Goal: Information Seeking & Learning: Learn about a topic

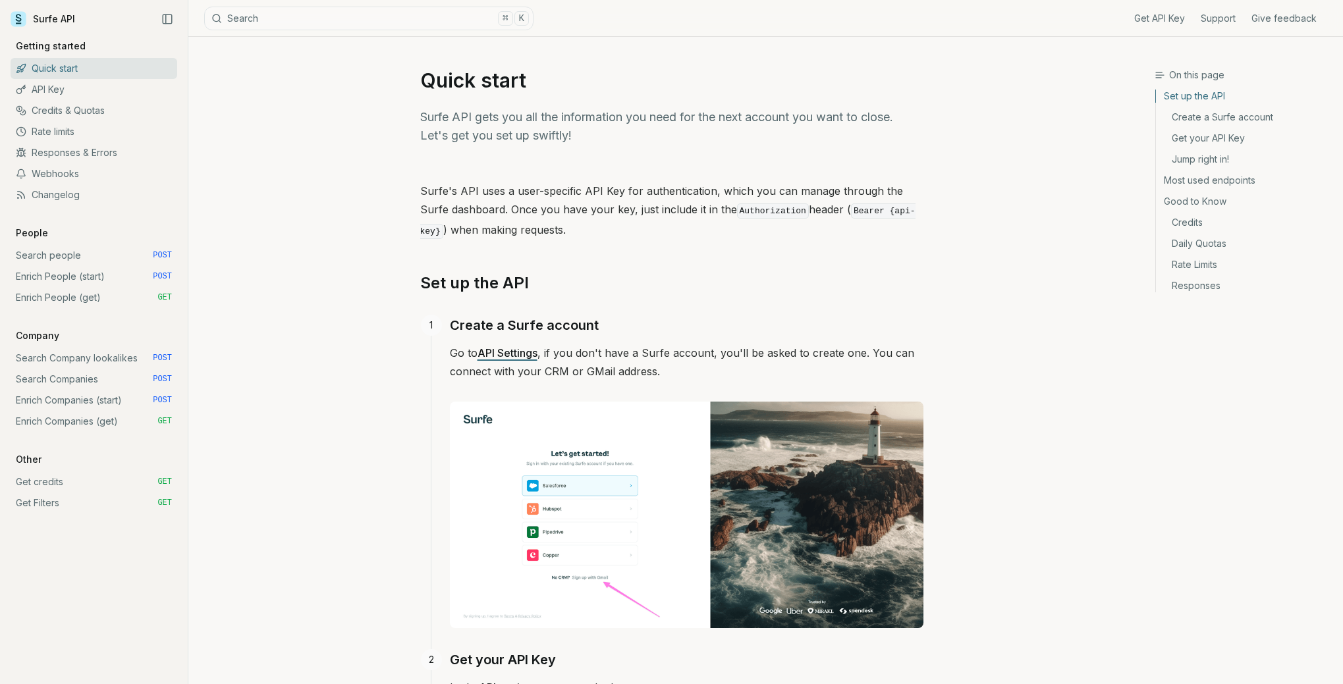
click at [85, 253] on link "Search people POST" at bounding box center [94, 255] width 167 height 21
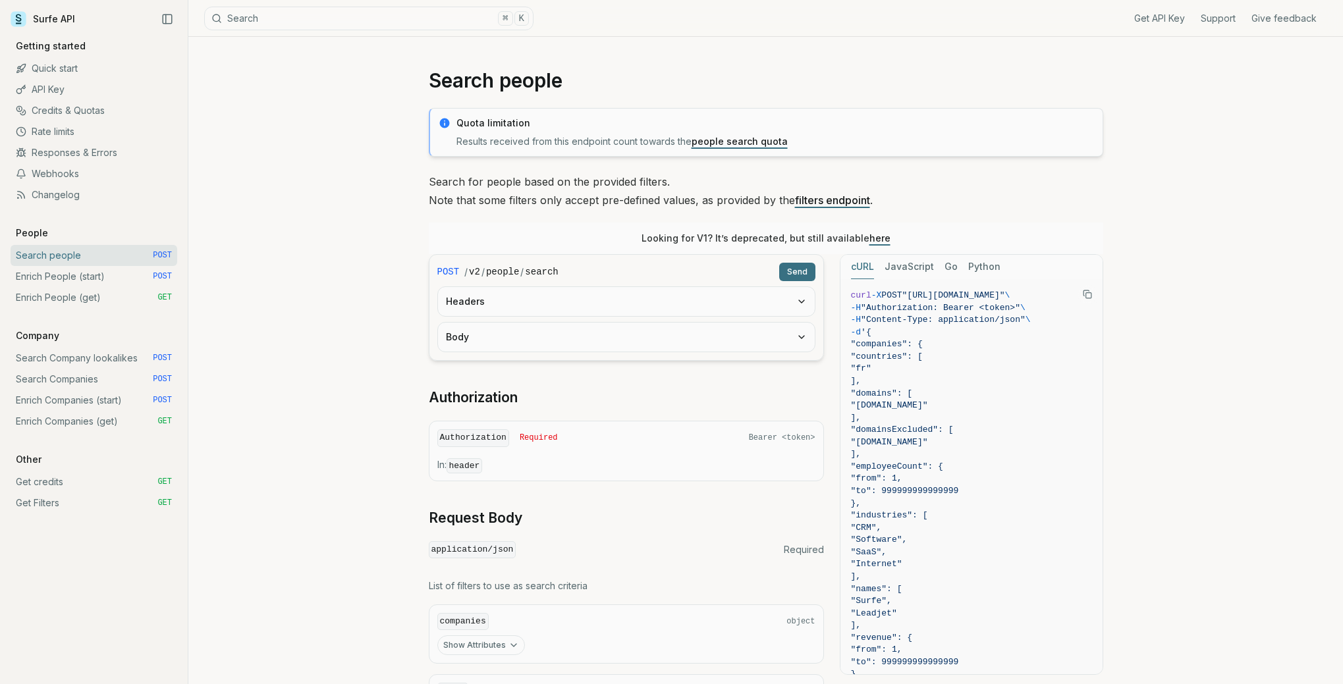
click at [76, 272] on link "Enrich People (start) POST" at bounding box center [94, 276] width 167 height 21
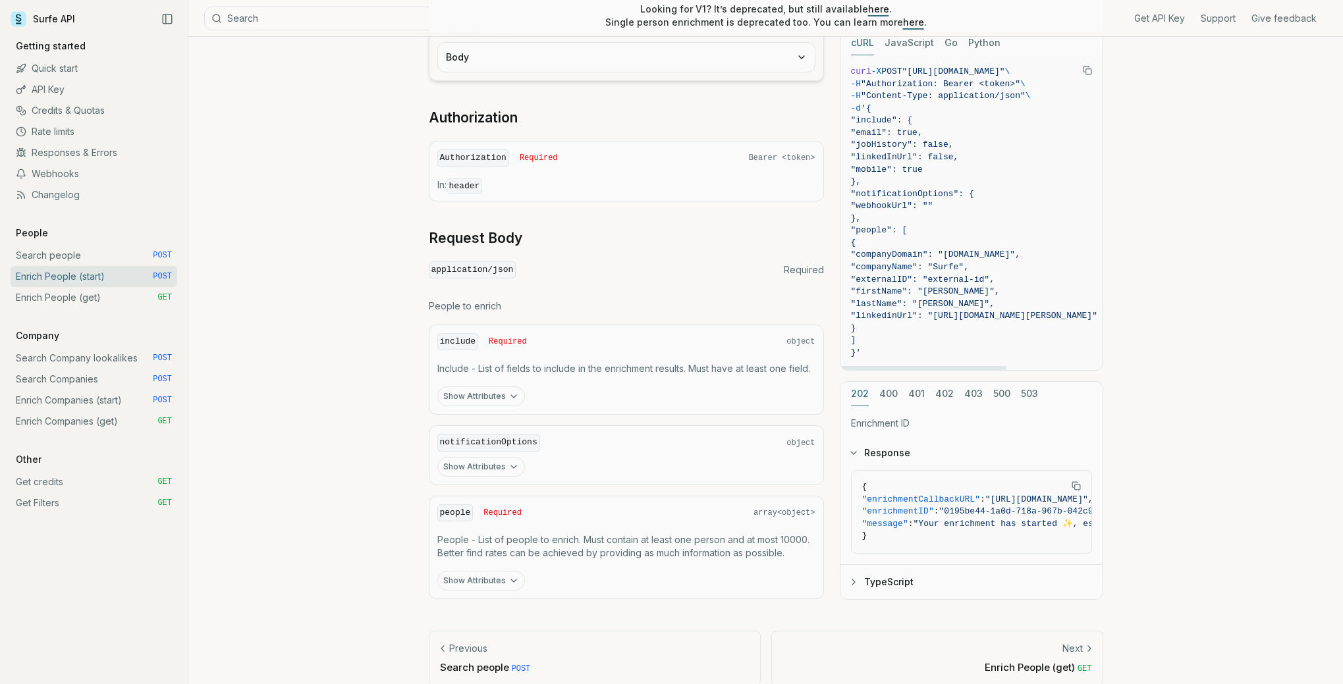
scroll to position [398, 0]
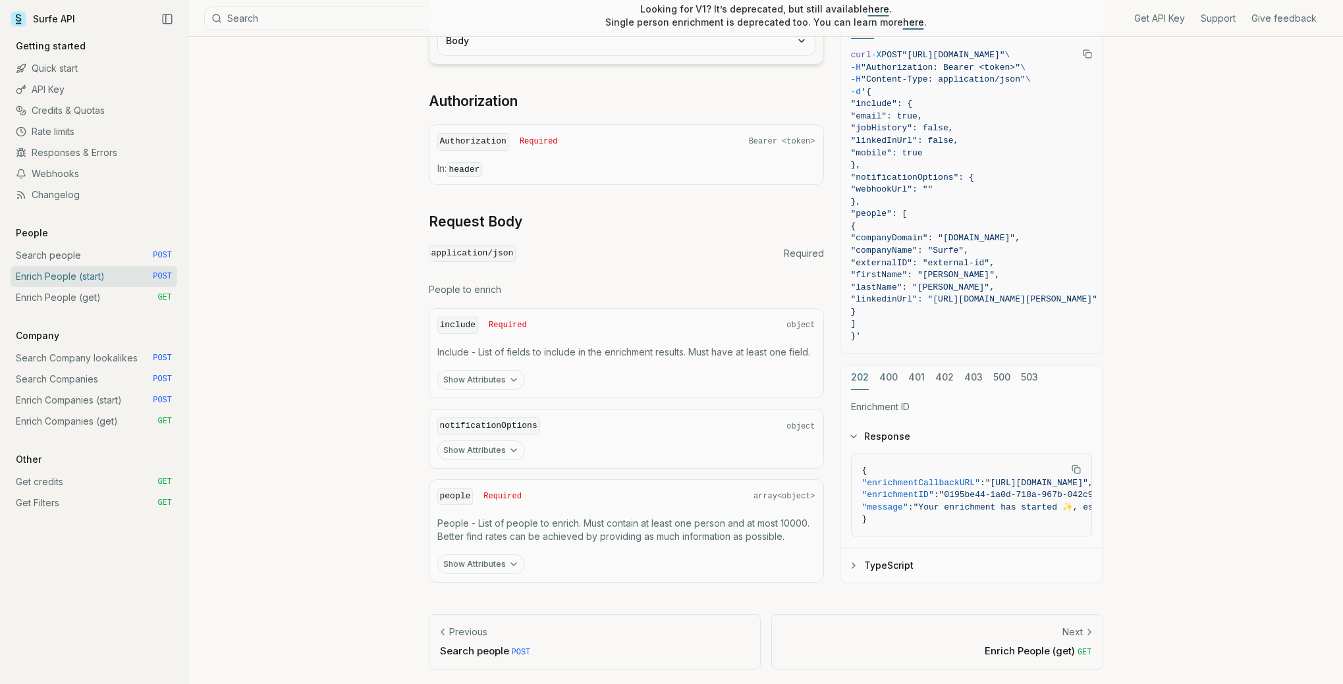
click at [76, 306] on link "Enrich People (get) GET" at bounding box center [94, 297] width 167 height 21
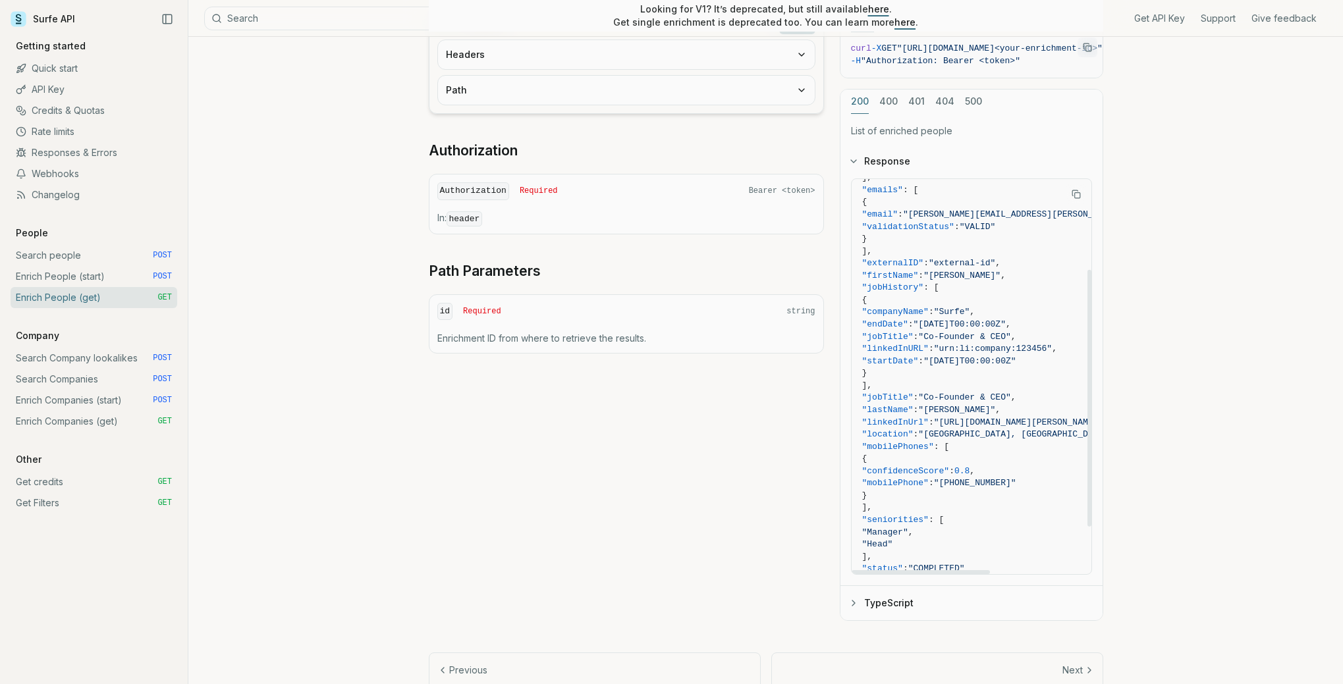
scroll to position [131, 0]
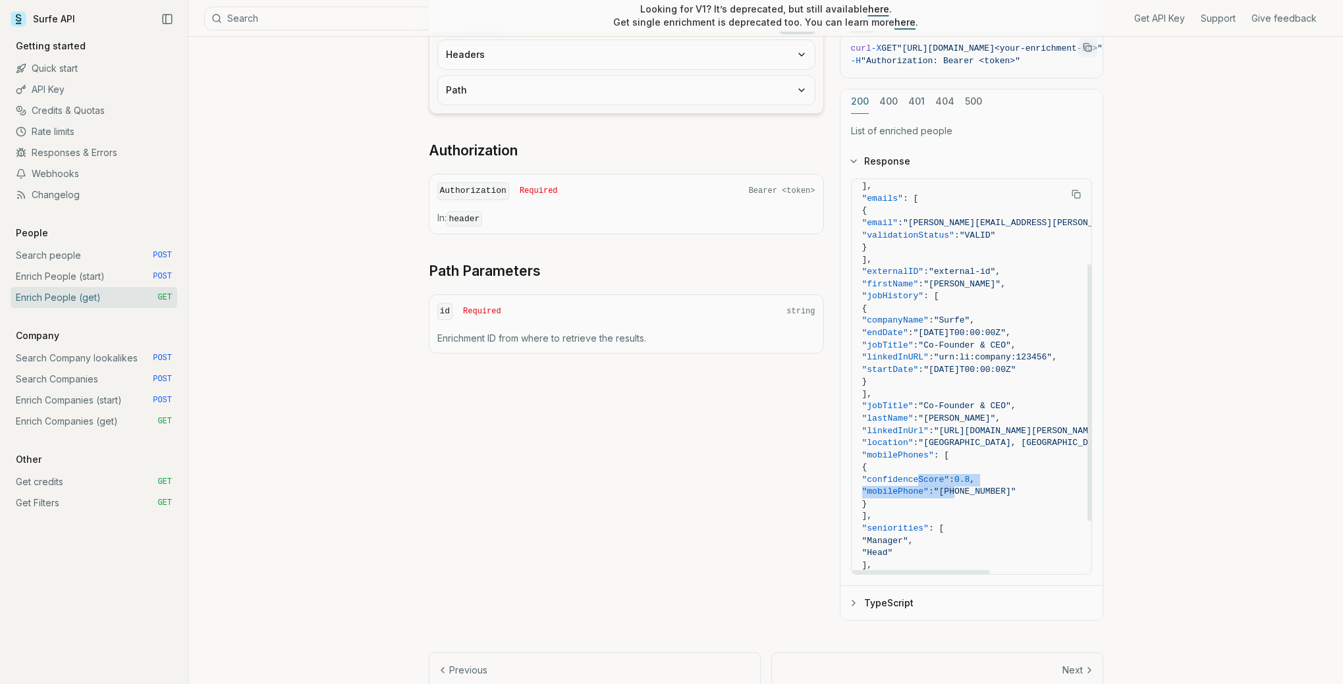
drag, startPoint x: 917, startPoint y: 478, endPoint x: 1014, endPoint y: 487, distance: 96.5
click at [1014, 487] on code "{ "enrichmentID" : "enrichment-id" , "people" : [ { "companyDomain" : "[DOMAIN_…" at bounding box center [1029, 352] width 334 height 587
click at [954, 475] on span ":" at bounding box center [951, 480] width 5 height 10
drag, startPoint x: 914, startPoint y: 481, endPoint x: 1053, endPoint y: 495, distance: 139.7
click at [1053, 495] on code "{ "enrichmentID" : "enrichment-id" , "people" : [ { "companyDomain" : "[DOMAIN_…" at bounding box center [1029, 352] width 334 height 587
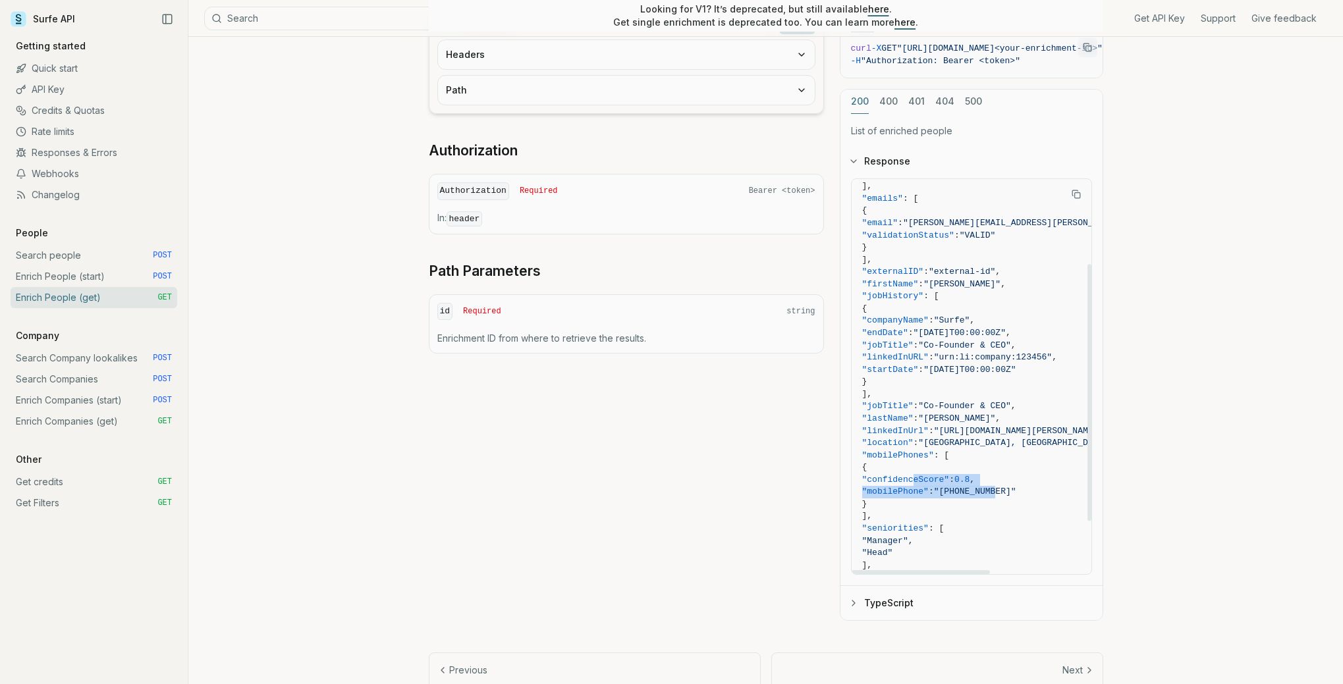
click at [1016, 489] on span ""[PHONE_NUMBER]"" at bounding box center [975, 492] width 82 height 10
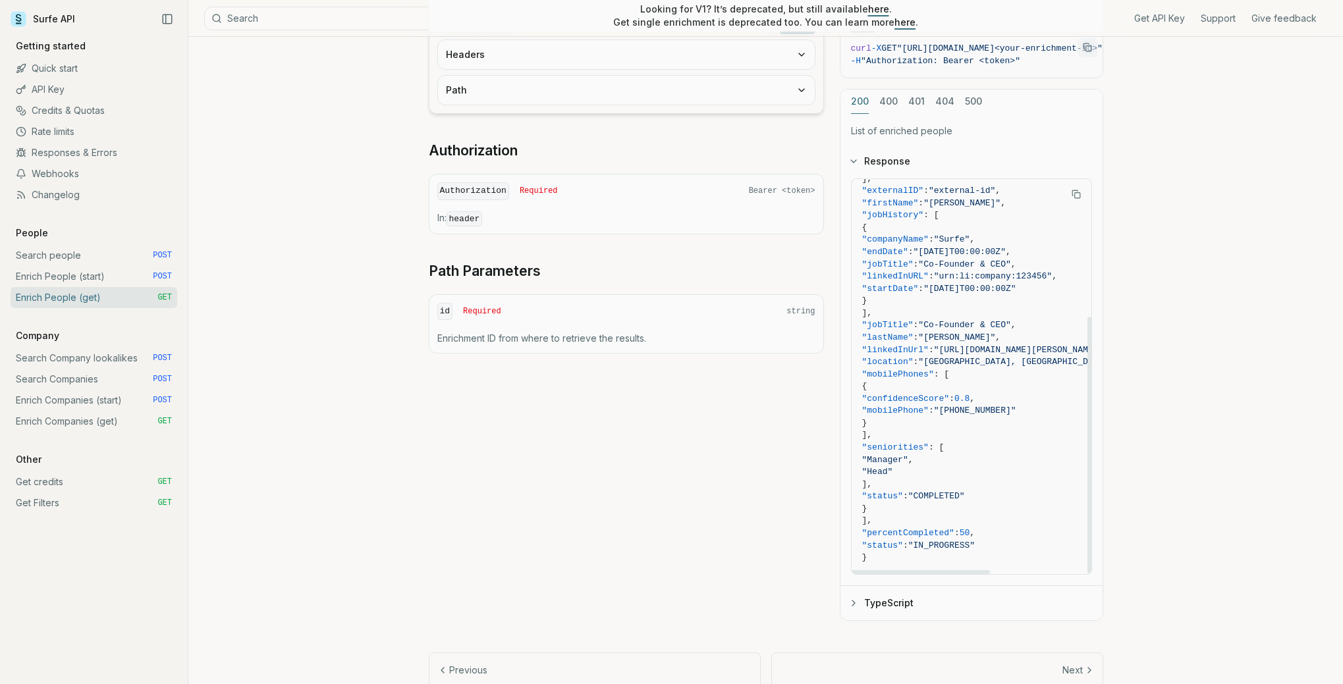
scroll to position [213, 0]
drag, startPoint x: 915, startPoint y: 398, endPoint x: 1056, endPoint y: 405, distance: 141.1
click at [1056, 405] on code "{ "enrichmentID" : "enrichment-id" , "people" : [ { "companyDomain" : "[DOMAIN_…" at bounding box center [1029, 270] width 334 height 587
click at [1064, 389] on span "{" at bounding box center [1029, 386] width 334 height 13
click at [880, 599] on button "TypeScript" at bounding box center [971, 603] width 262 height 34
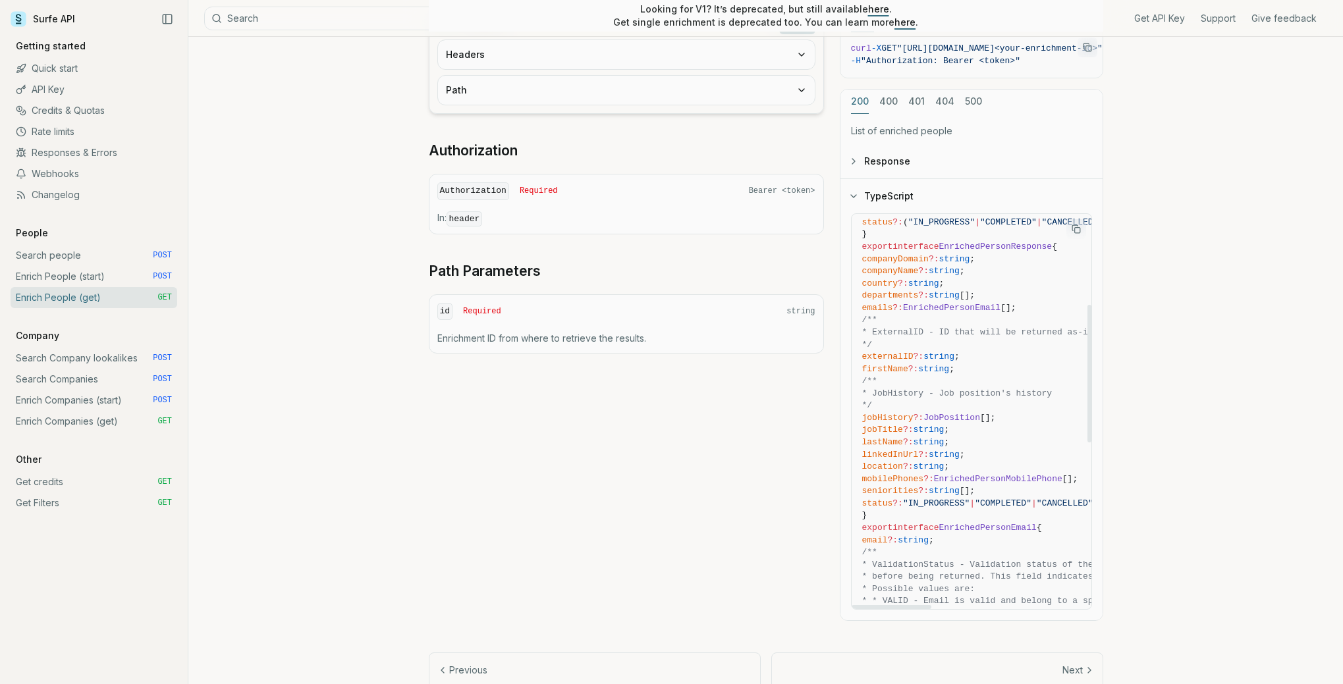
scroll to position [261, 0]
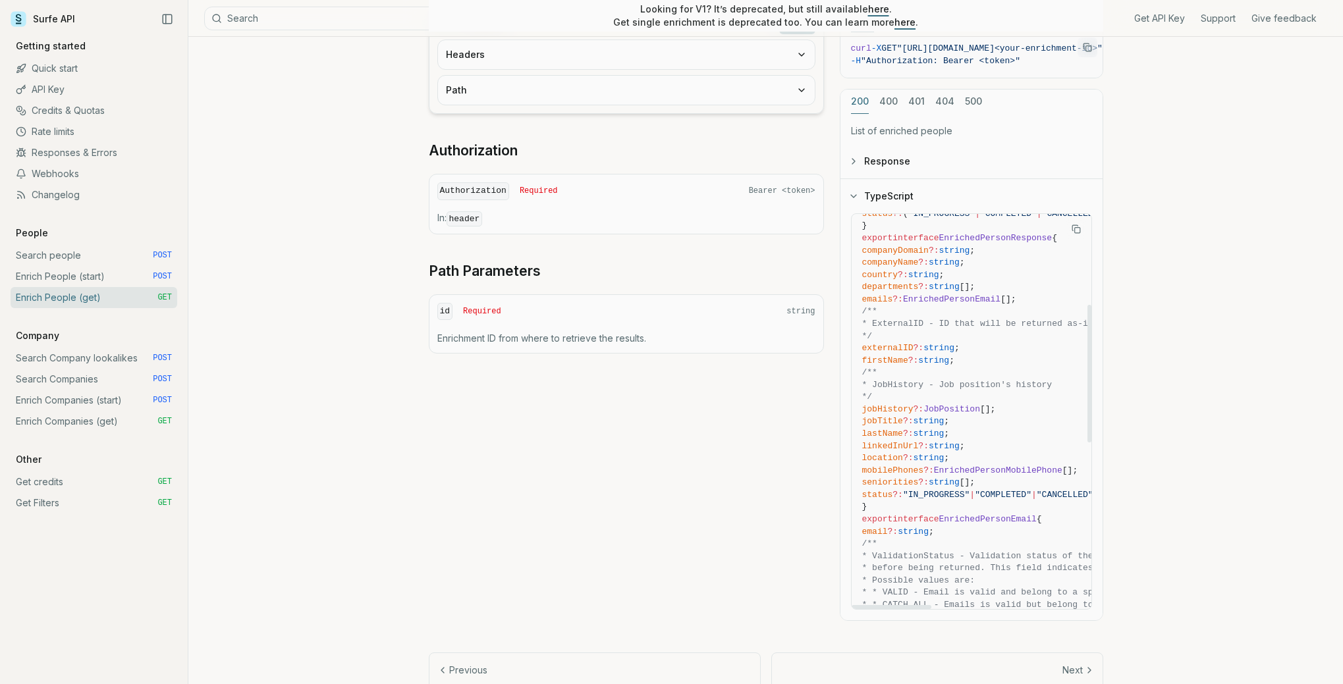
click at [965, 468] on span "EnrichedPersonMobilePhone" at bounding box center [998, 471] width 128 height 10
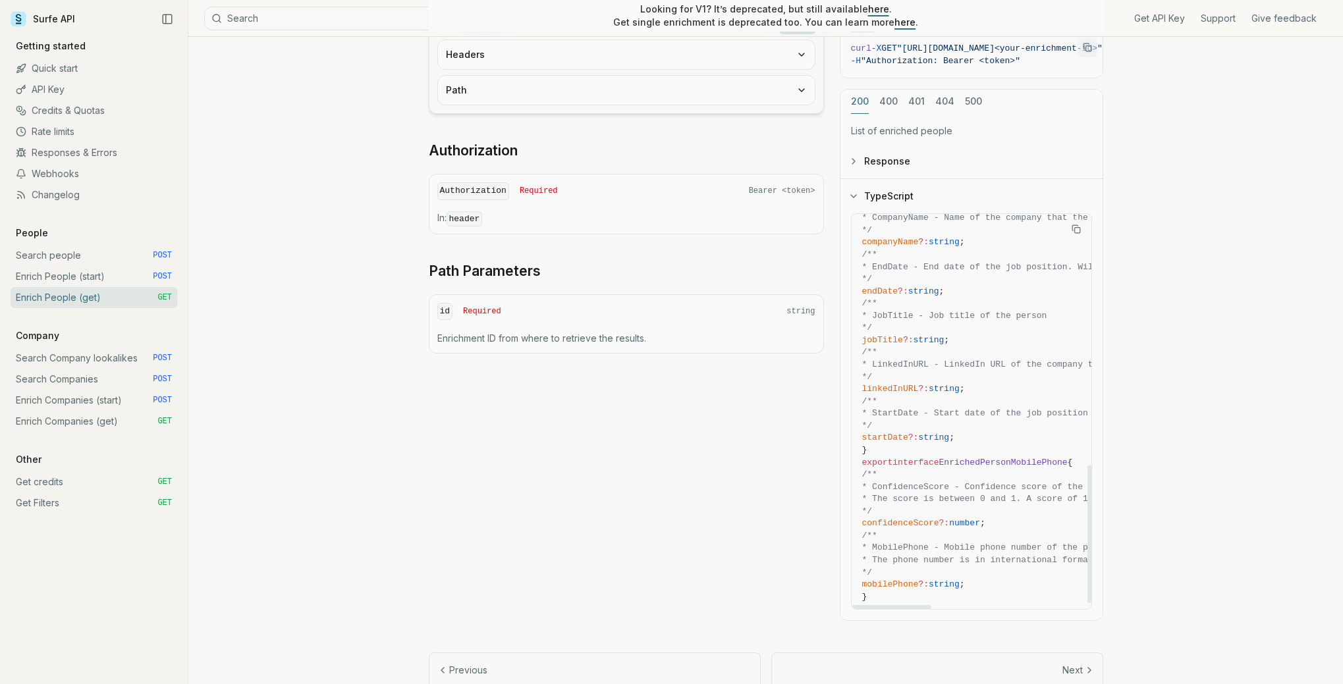
scroll to position [738, 0]
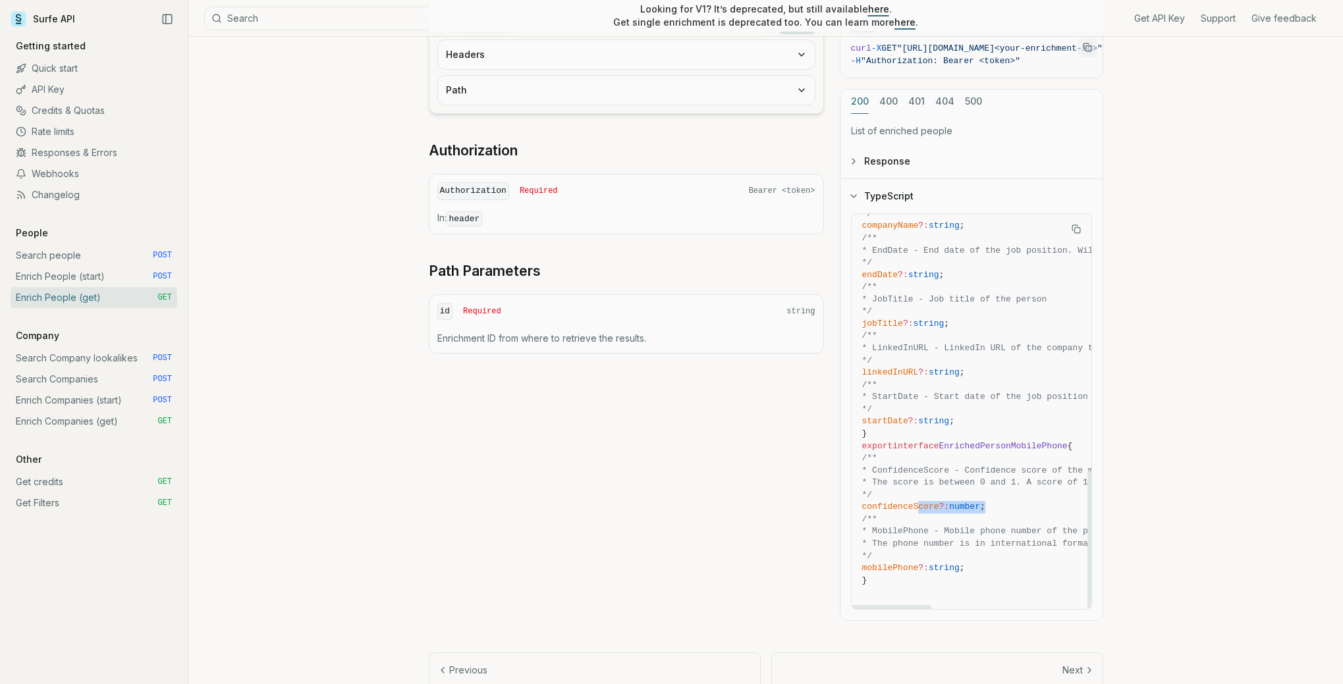
drag, startPoint x: 918, startPoint y: 504, endPoint x: 1029, endPoint y: 510, distance: 110.8
click at [1029, 510] on span "confidenceScore ?: number ;" at bounding box center [1196, 507] width 668 height 13
click at [1027, 509] on span "confidenceScore ?: number ;" at bounding box center [1196, 507] width 668 height 13
drag, startPoint x: 897, startPoint y: 602, endPoint x: 911, endPoint y: 603, distance: 13.8
click at [911, 603] on pre "export interface Response { /** * EnrichmentID - ID of the enrichment action */…" at bounding box center [1196, 42] width 689 height 1133
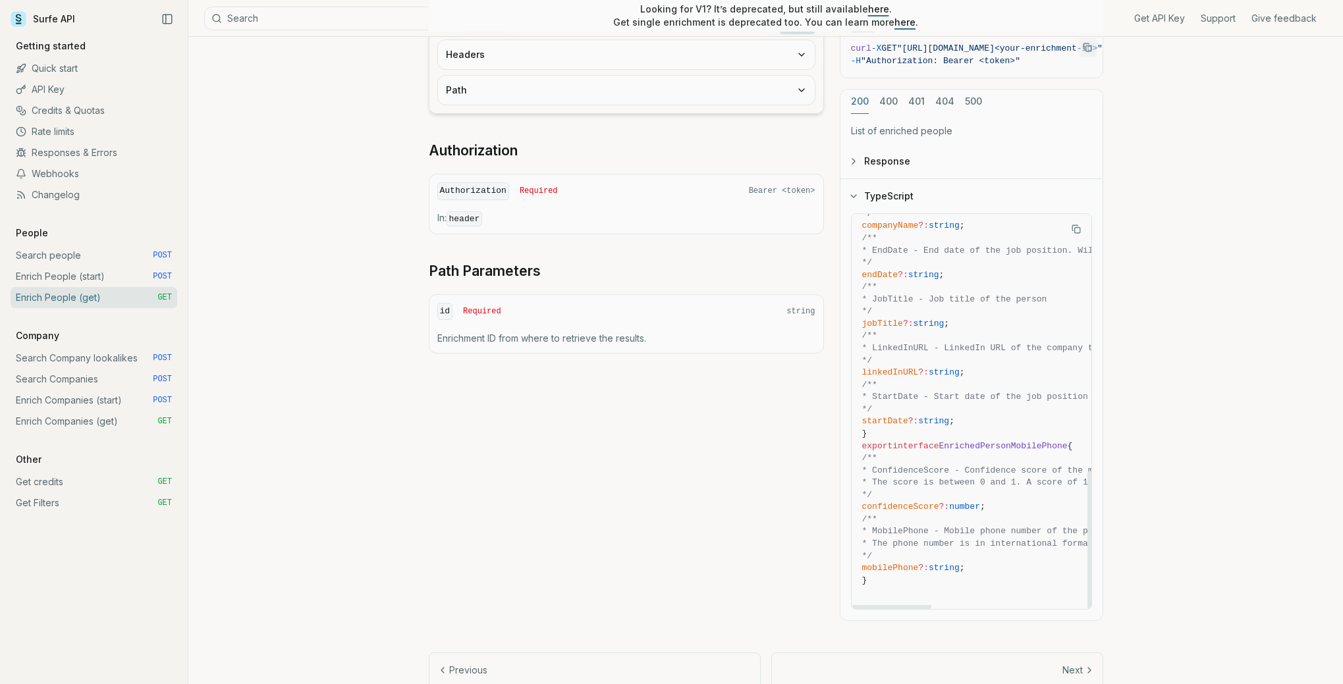
drag, startPoint x: 899, startPoint y: 605, endPoint x: 890, endPoint y: 565, distance: 40.4
click at [890, 605] on div at bounding box center [892, 607] width 80 height 4
click at [348, 404] on div "Enrich People (get) Quota limitation Results received from this endpoint count …" at bounding box center [765, 220] width 1154 height 1006
click at [80, 358] on link "Search Company lookalikes POST" at bounding box center [94, 358] width 167 height 21
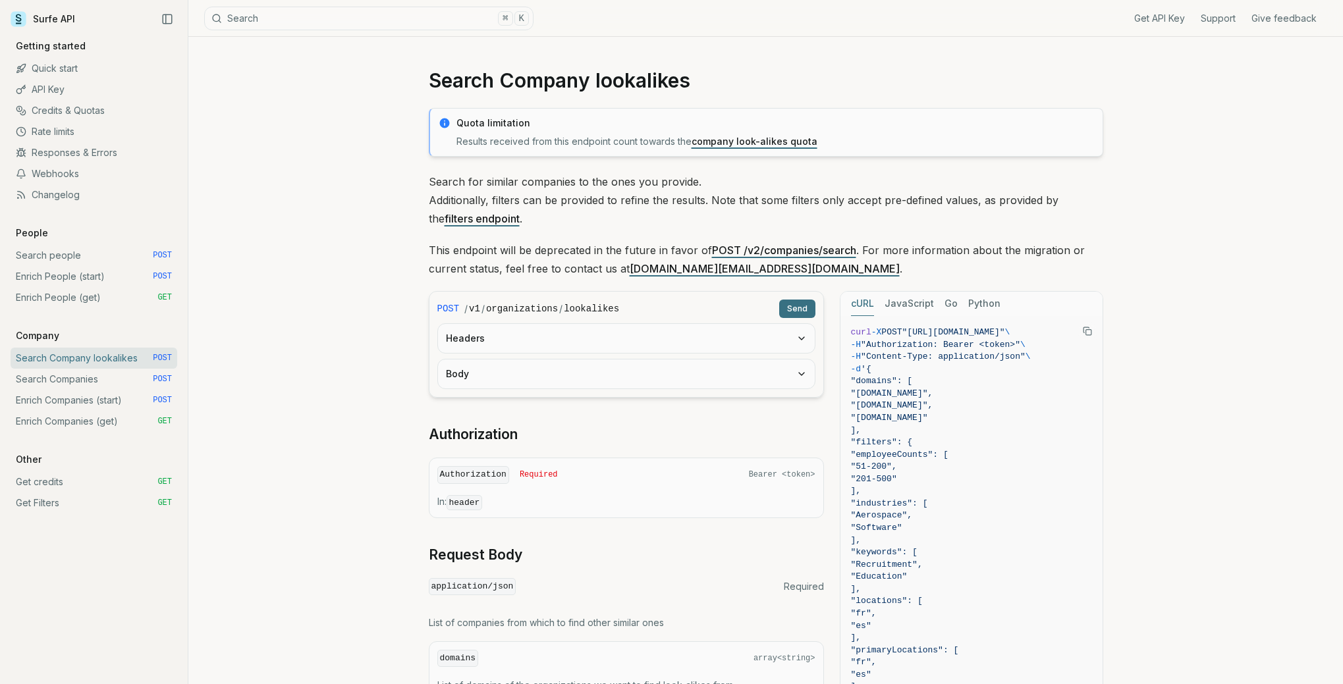
click at [553, 383] on button "Body" at bounding box center [626, 374] width 377 height 29
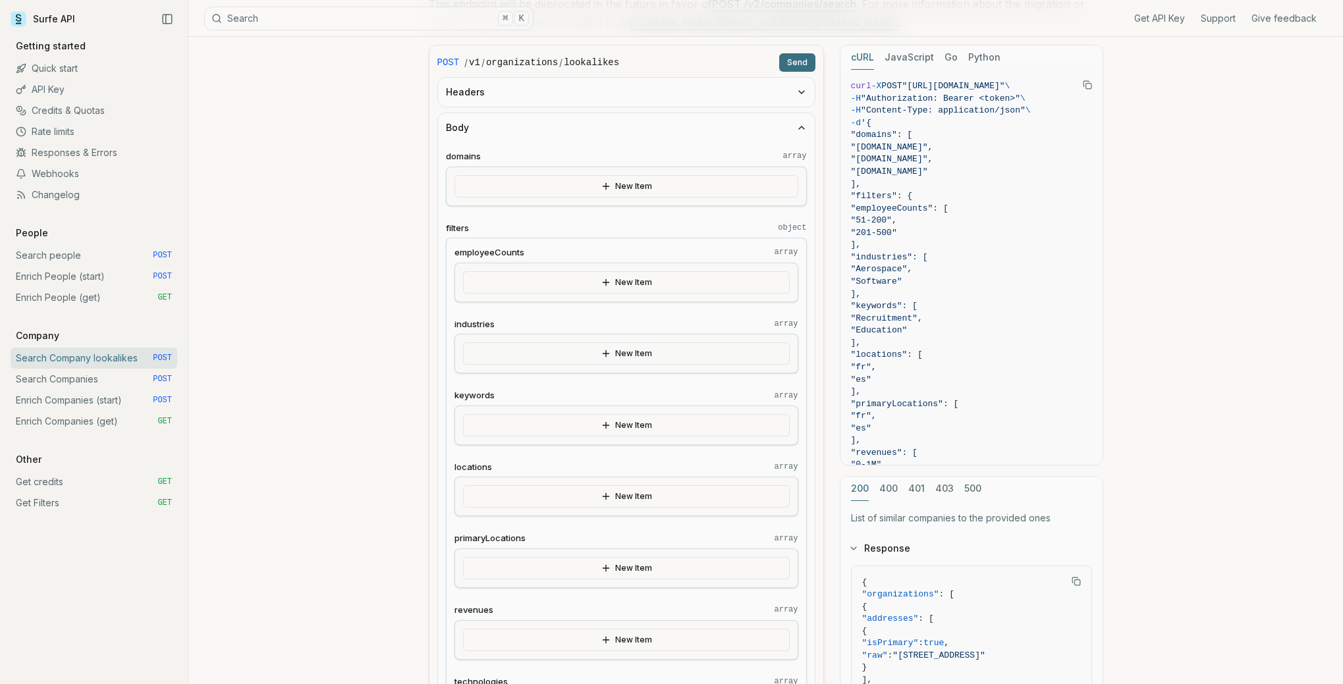
scroll to position [247, 0]
drag, startPoint x: 895, startPoint y: 223, endPoint x: 944, endPoint y: 250, distance: 56.3
click at [944, 250] on code "curl -X POST "[URL][DOMAIN_NAME]" \ -H "Authorization: Bearer <token>" \ -H "Co…" at bounding box center [971, 361] width 241 height 562
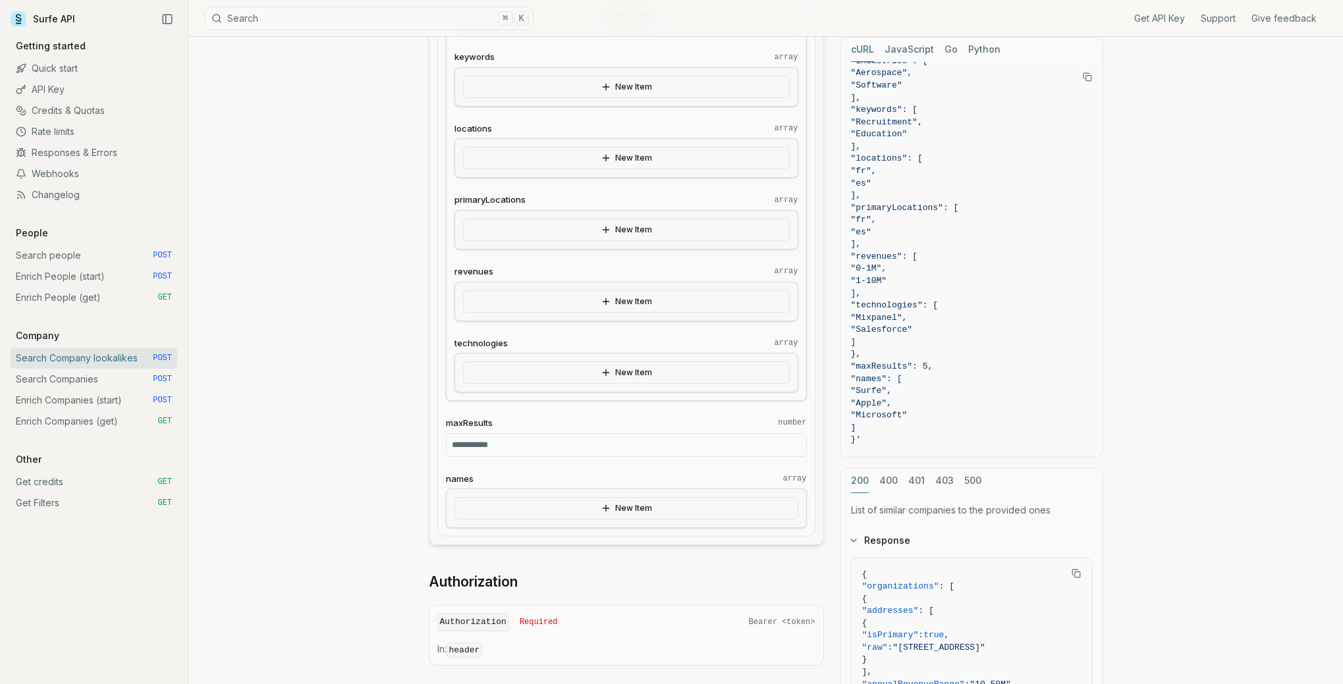
scroll to position [585, 0]
click at [107, 260] on link "Search people POST" at bounding box center [94, 255] width 167 height 21
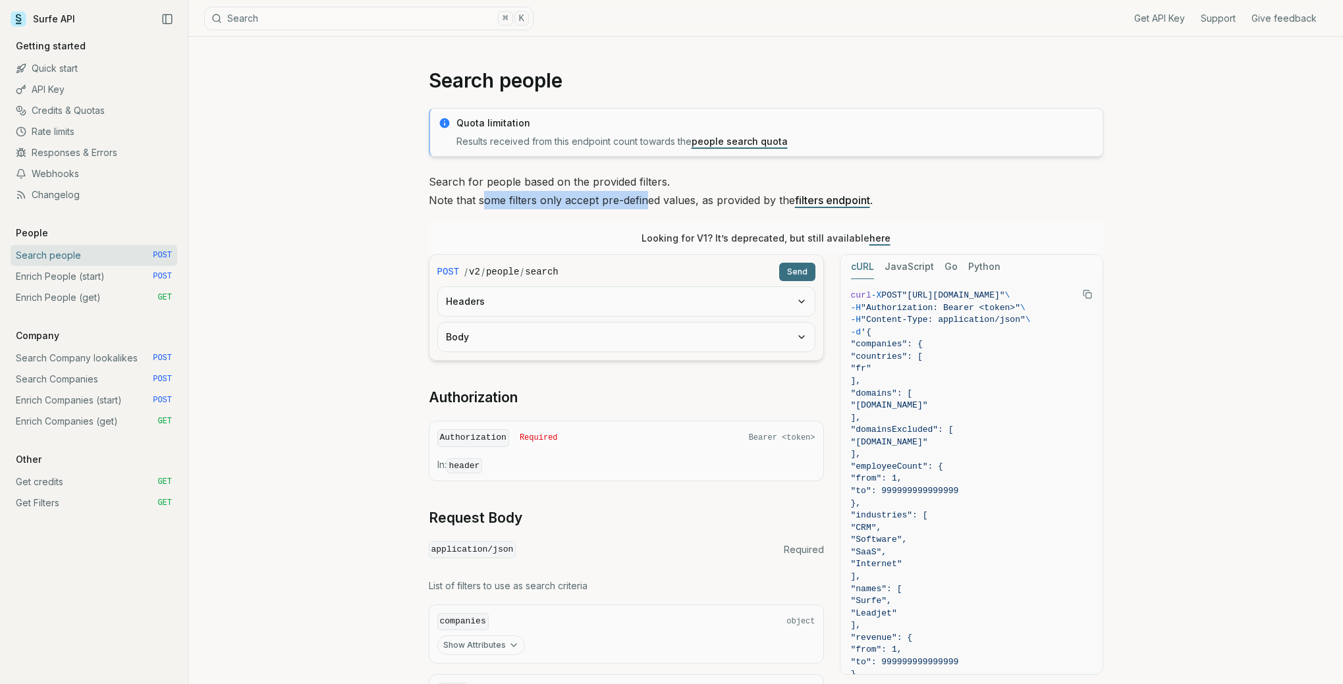
drag, startPoint x: 484, startPoint y: 196, endPoint x: 647, endPoint y: 196, distance: 163.3
click at [647, 196] on p "Search for people based on the provided filters. Note that some filters only ac…" at bounding box center [766, 191] width 674 height 37
click at [67, 175] on link "Webhooks" at bounding box center [94, 173] width 167 height 21
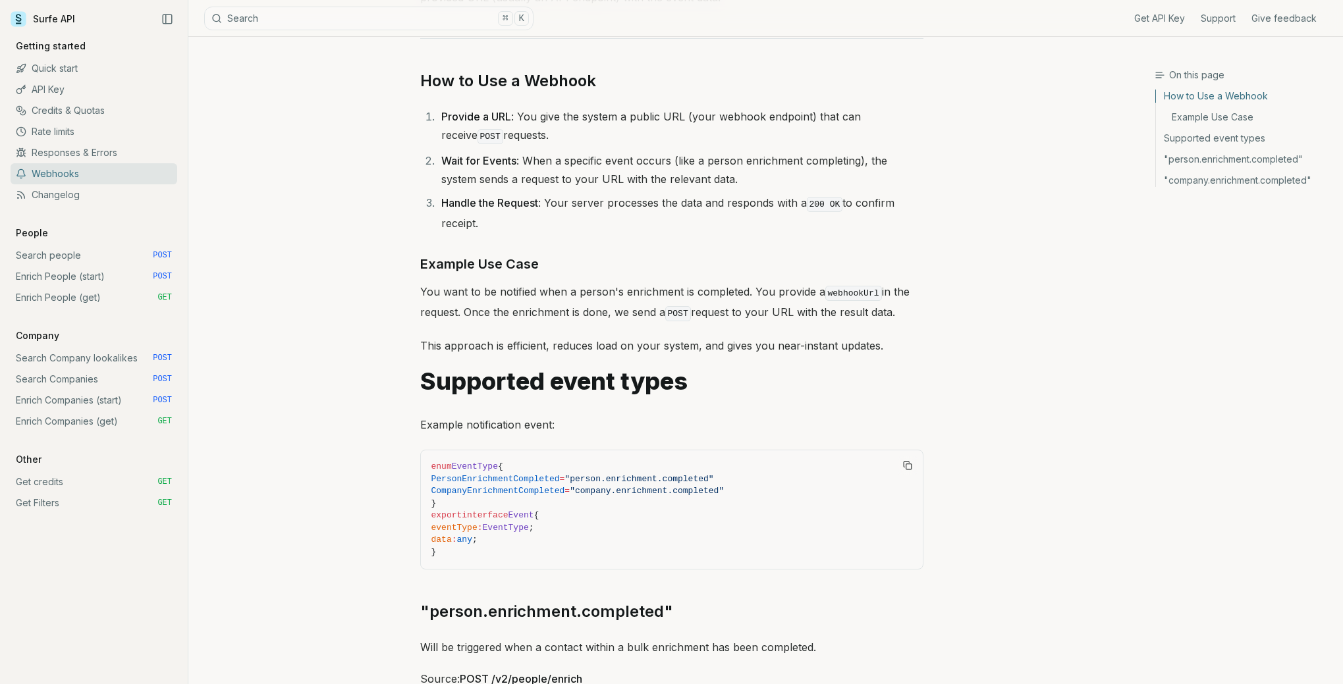
scroll to position [275, 0]
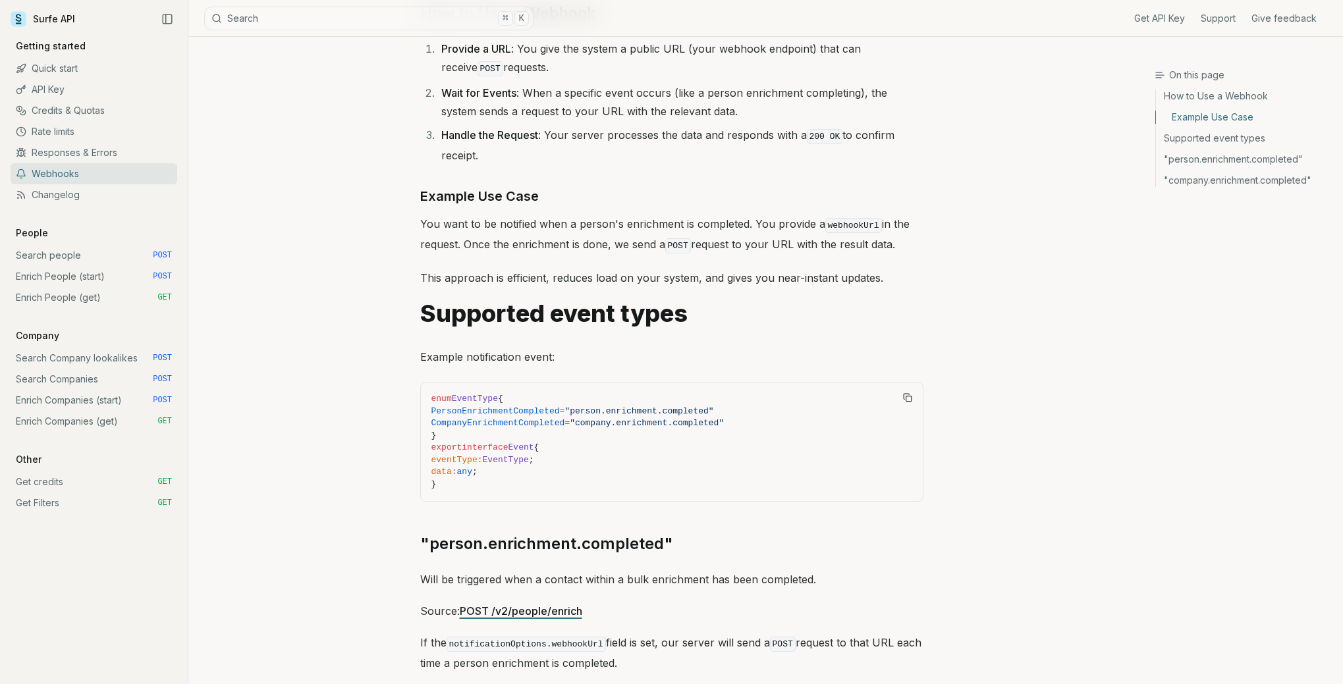
click at [101, 135] on link "Rate limits" at bounding box center [94, 131] width 167 height 21
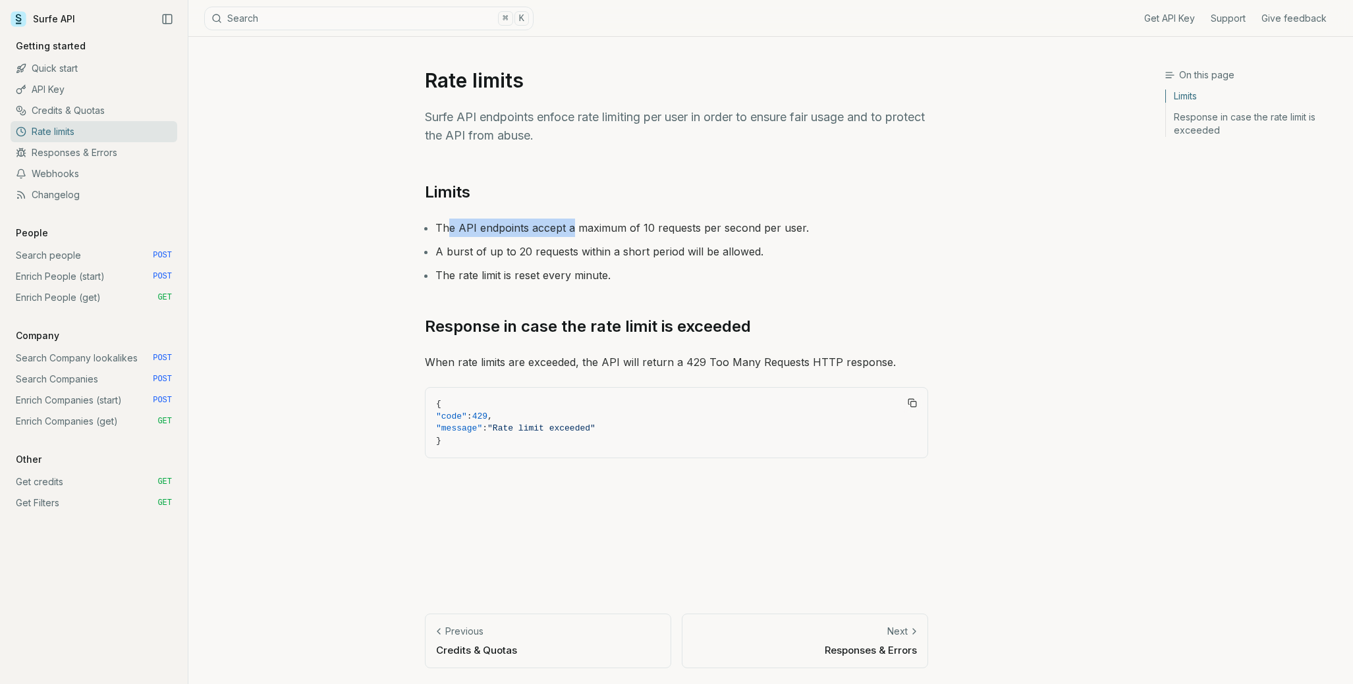
drag, startPoint x: 450, startPoint y: 220, endPoint x: 570, endPoint y: 230, distance: 120.3
click at [570, 230] on li "The API endpoints accept a maximum of 10 requests per second per user." at bounding box center [681, 228] width 493 height 18
drag, startPoint x: 464, startPoint y: 248, endPoint x: 747, endPoint y: 253, distance: 283.2
click at [747, 253] on li "A burst of up to 20 requests within a short period will be allowed." at bounding box center [681, 251] width 493 height 18
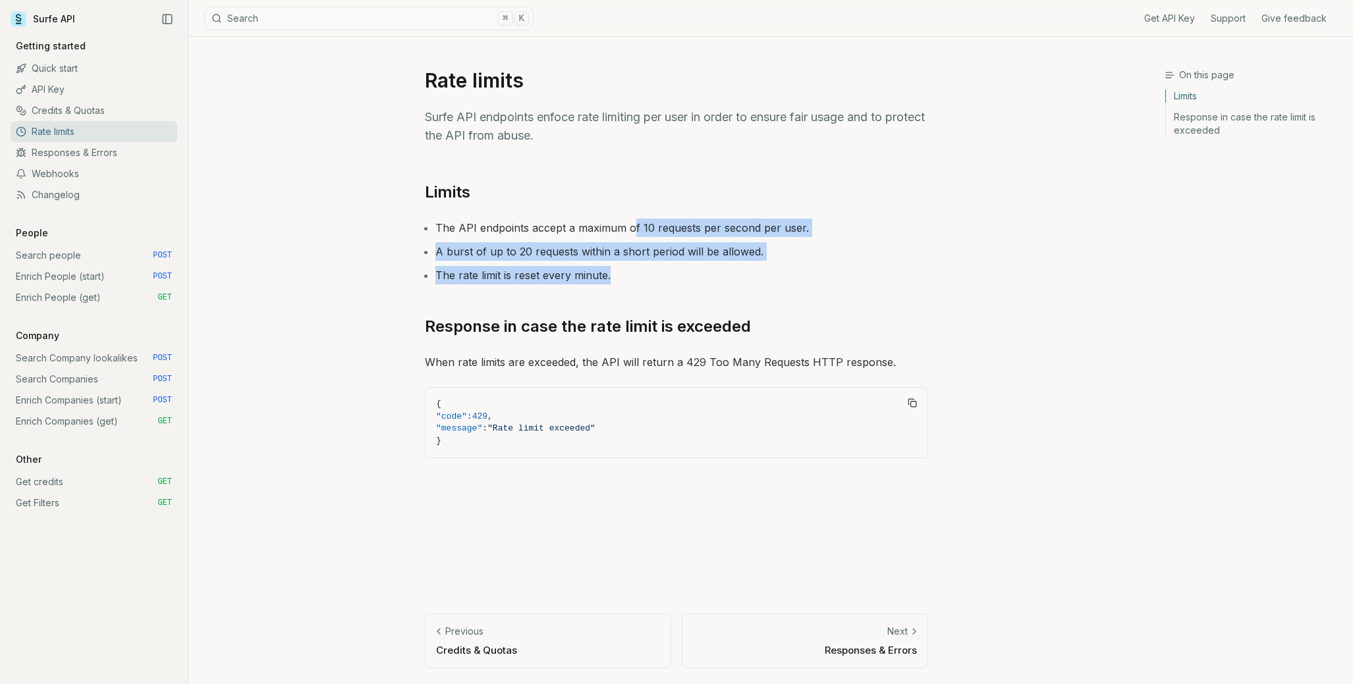
drag, startPoint x: 631, startPoint y: 226, endPoint x: 833, endPoint y: 271, distance: 207.1
click at [833, 271] on ul "The API endpoints accept a maximum of 10 requests per second per user. A burst …" at bounding box center [676, 252] width 503 height 66
click at [833, 271] on li "The rate limit is reset every minute." at bounding box center [681, 275] width 493 height 18
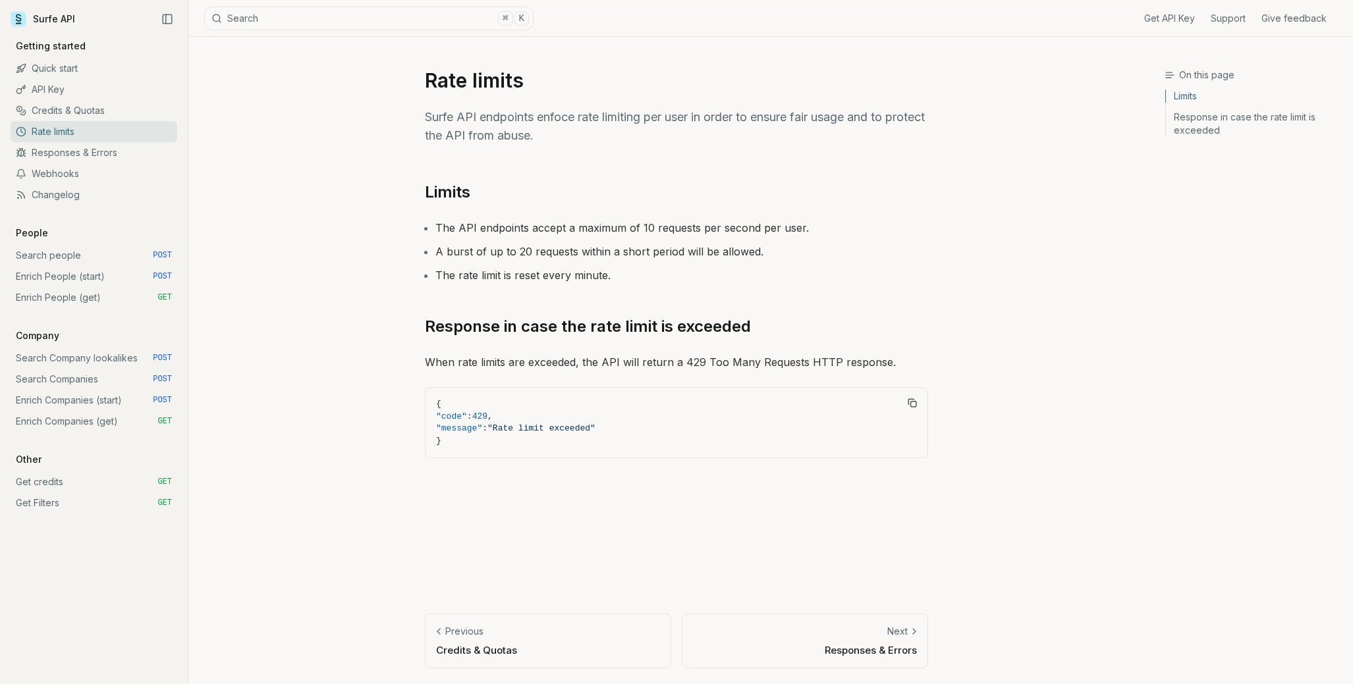
click at [65, 110] on link "Credits & Quotas" at bounding box center [94, 110] width 167 height 21
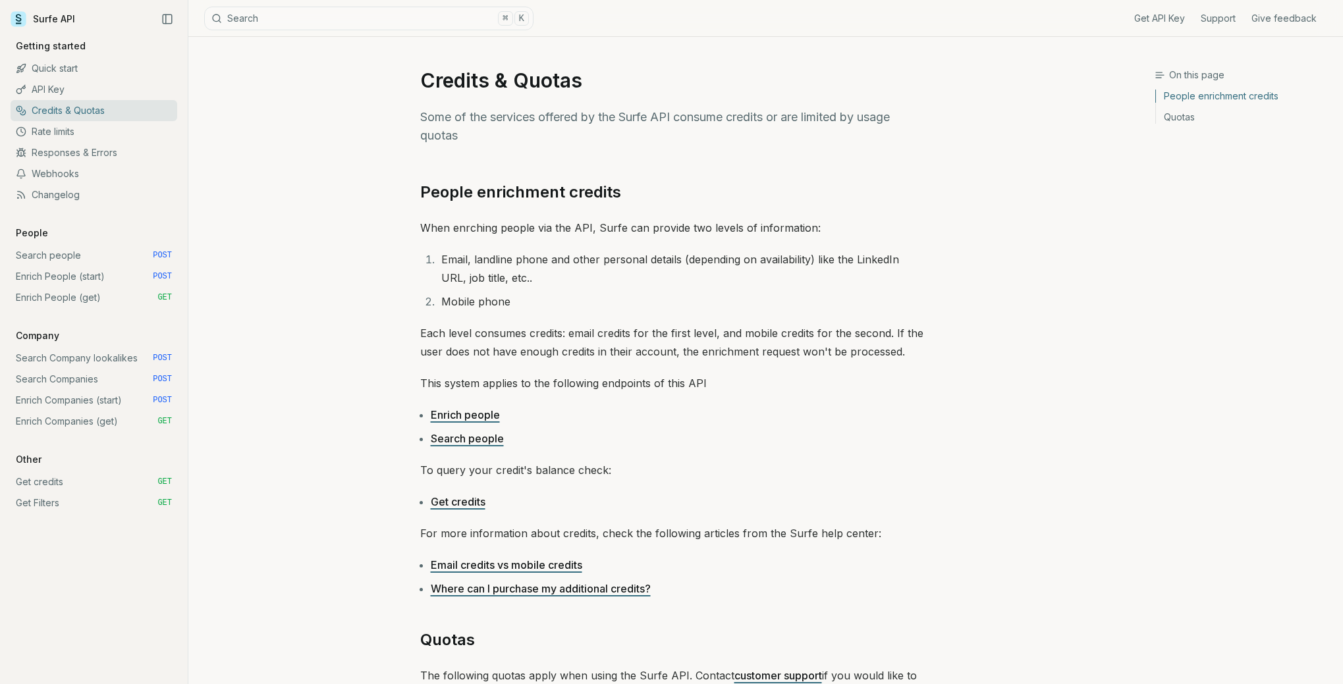
click at [71, 97] on link "API Key" at bounding box center [94, 89] width 167 height 21
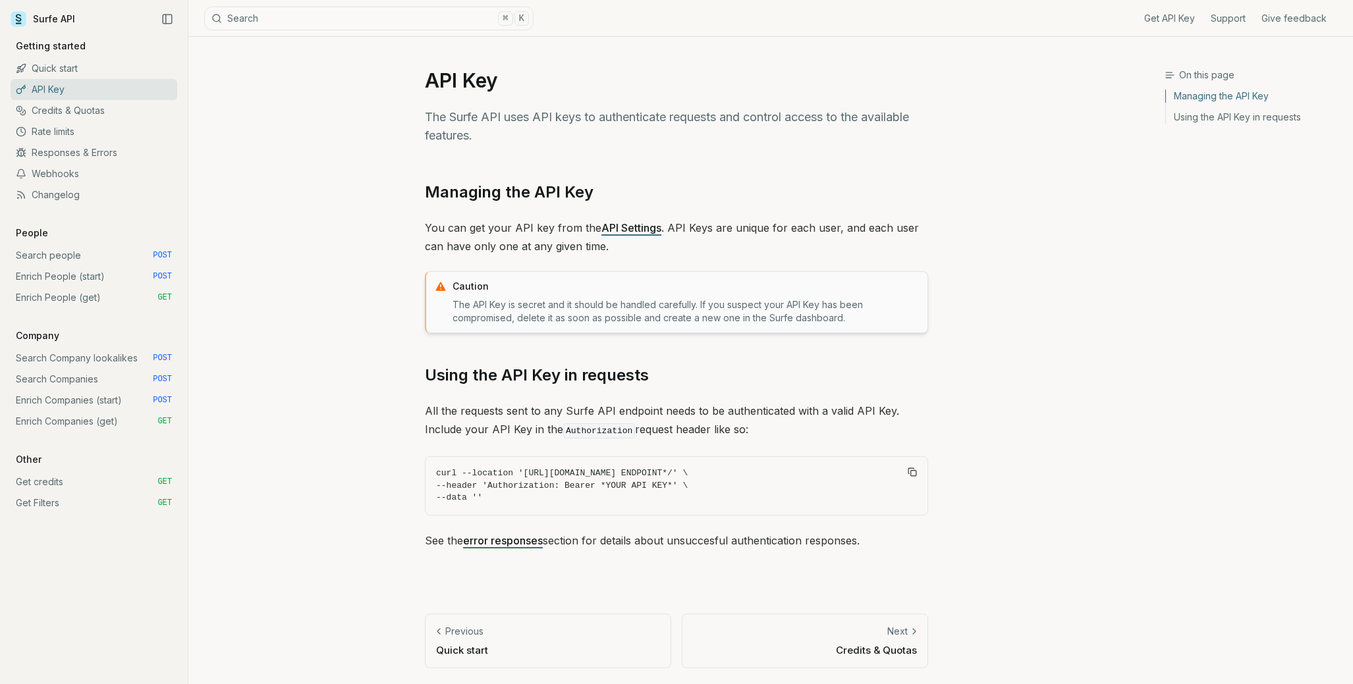
click at [86, 73] on link "Quick start" at bounding box center [94, 68] width 167 height 21
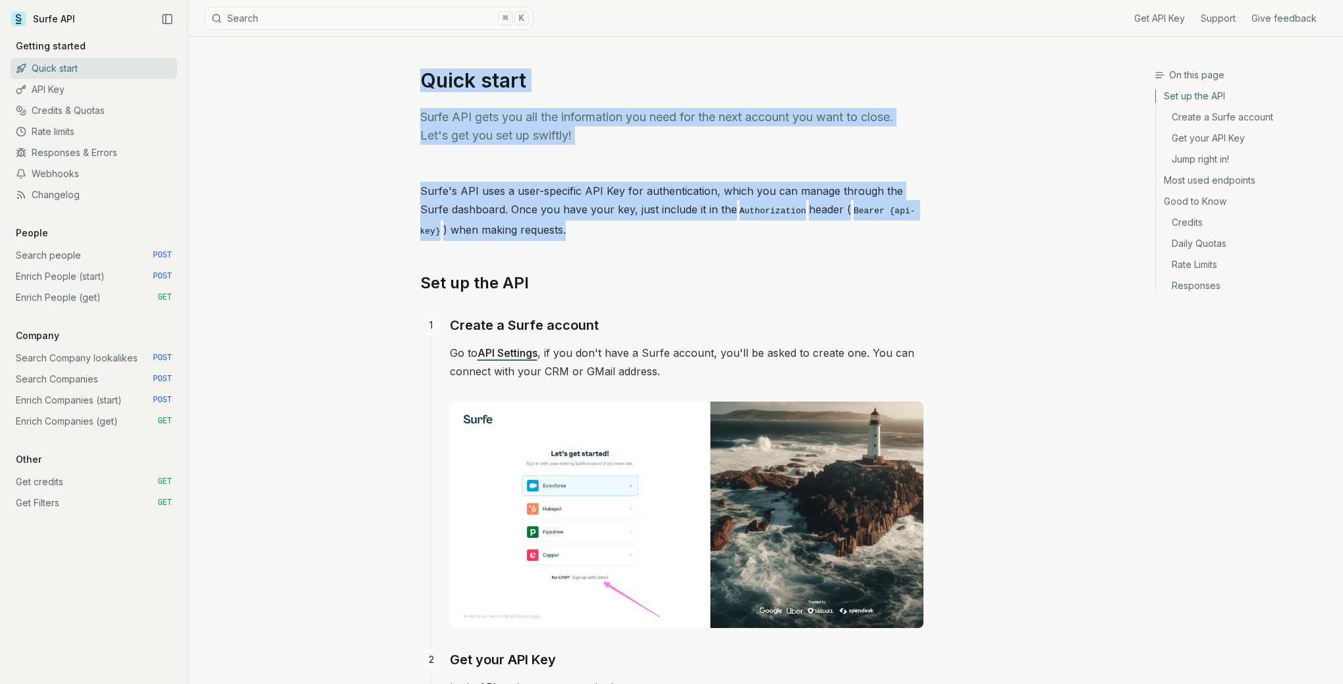
drag, startPoint x: 424, startPoint y: 82, endPoint x: 972, endPoint y: 234, distance: 568.6
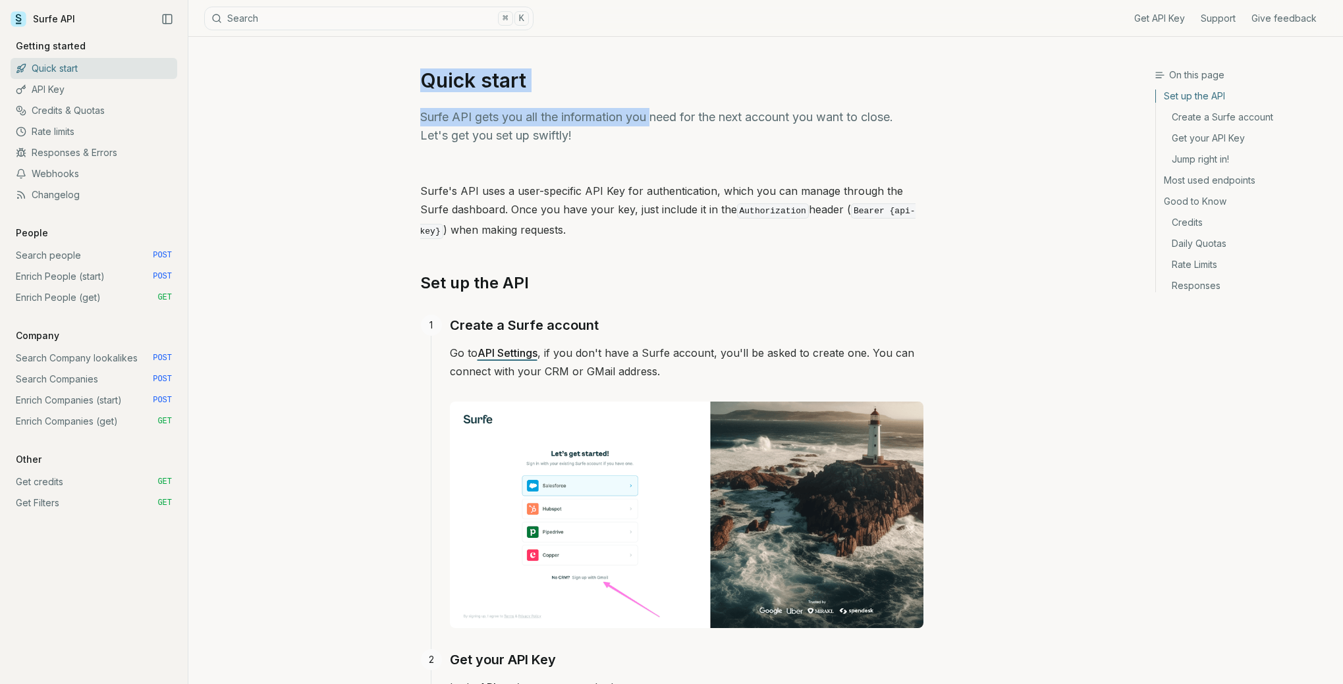
drag, startPoint x: 416, startPoint y: 68, endPoint x: 656, endPoint y: 121, distance: 246.2
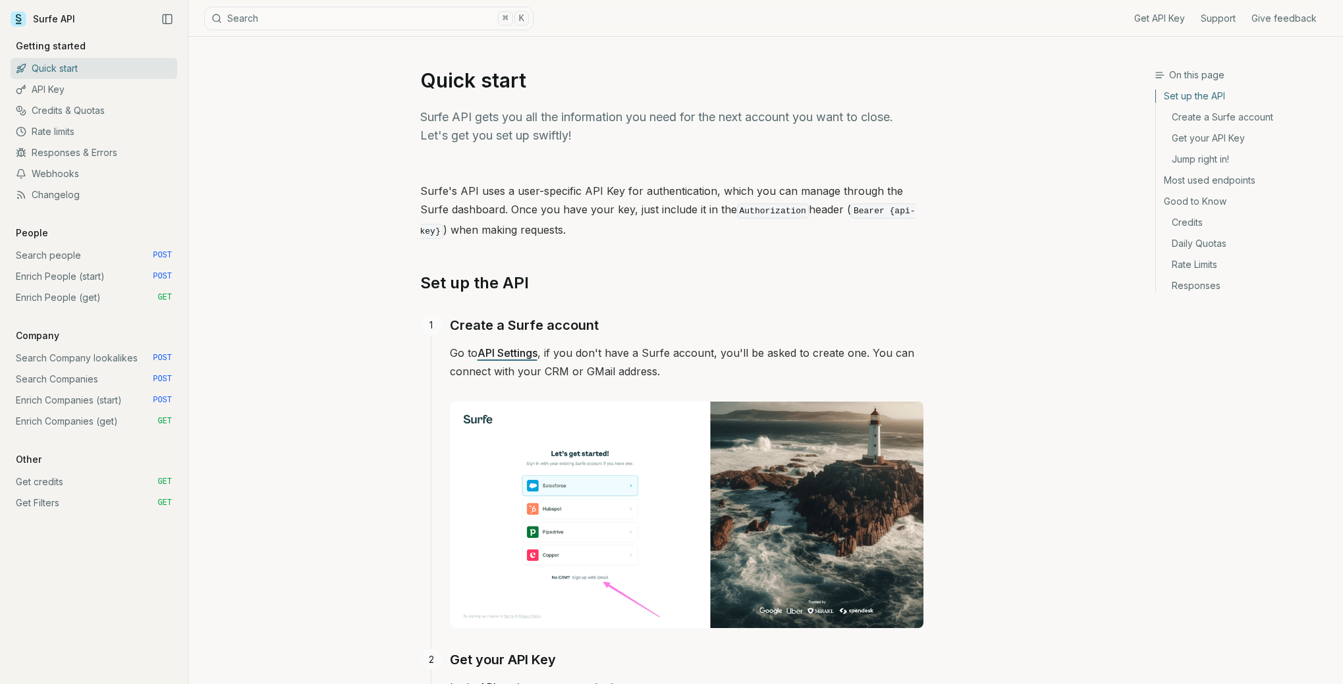
click at [652, 129] on p "Surfe API gets you all the information you need for the next account you want t…" at bounding box center [671, 126] width 503 height 37
